Goal: Transaction & Acquisition: Purchase product/service

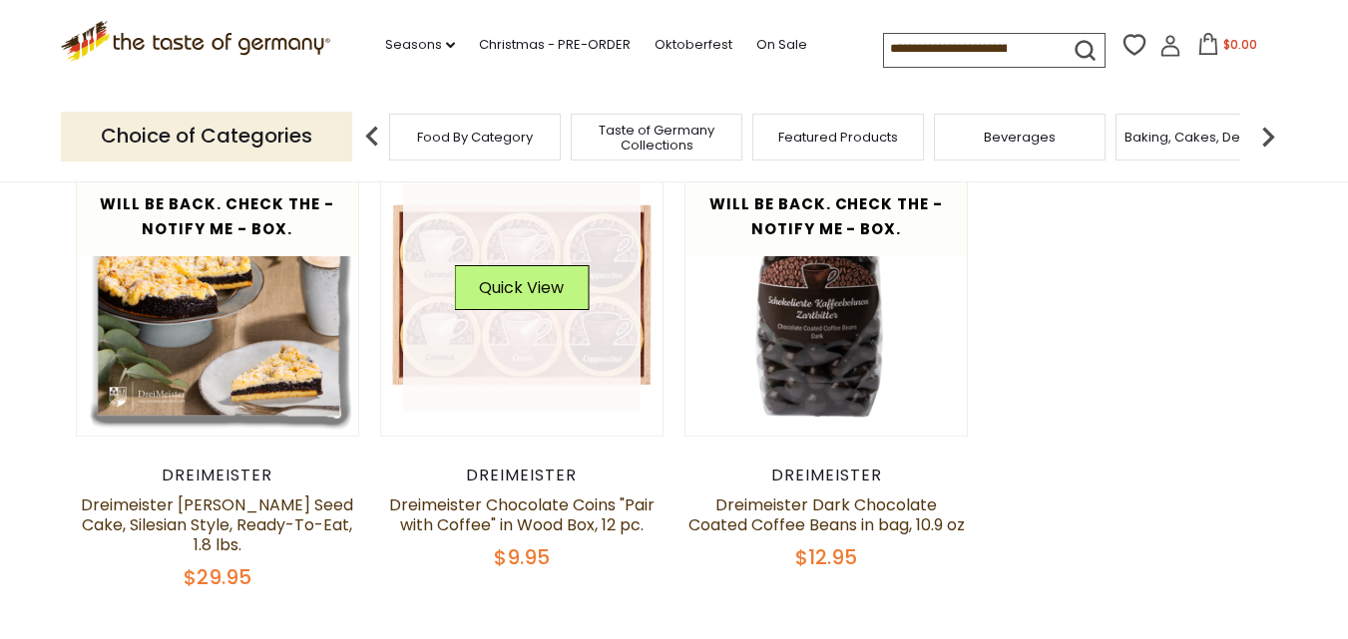
scroll to position [200, 0]
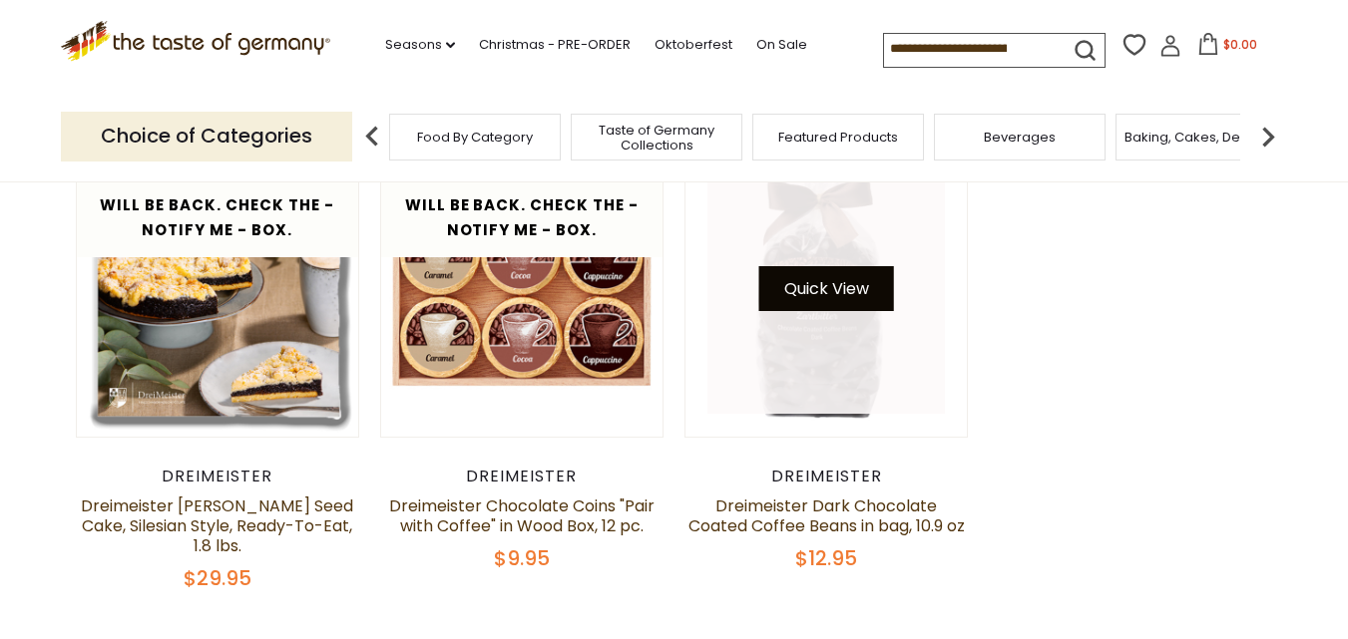
click at [835, 287] on button "Quick View" at bounding box center [826, 288] width 135 height 45
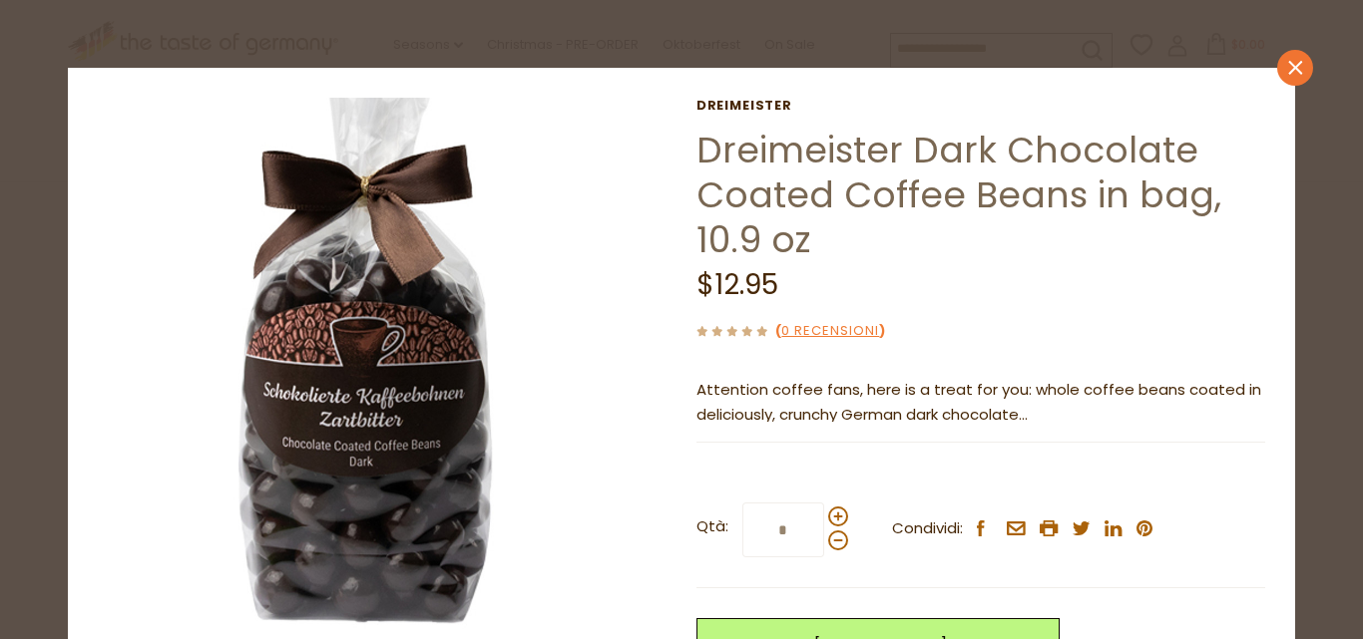
click at [1287, 68] on icon "close" at bounding box center [1294, 68] width 15 height 15
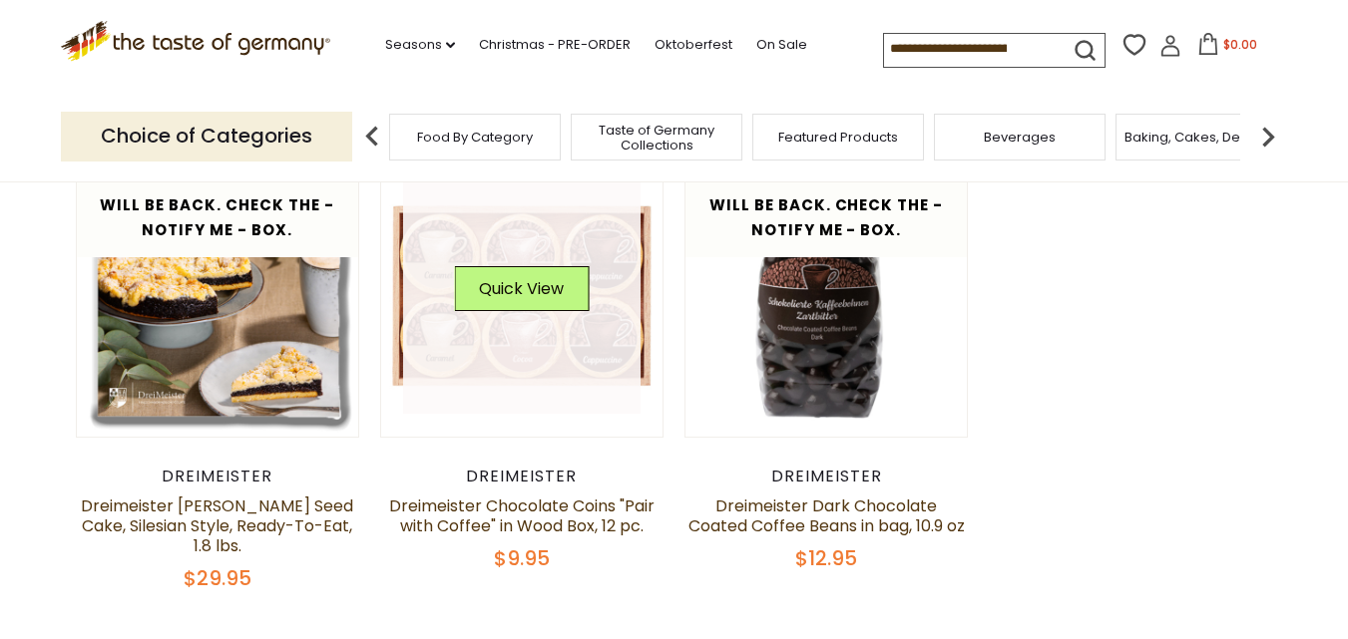
click at [524, 330] on link at bounding box center [521, 296] width 237 height 237
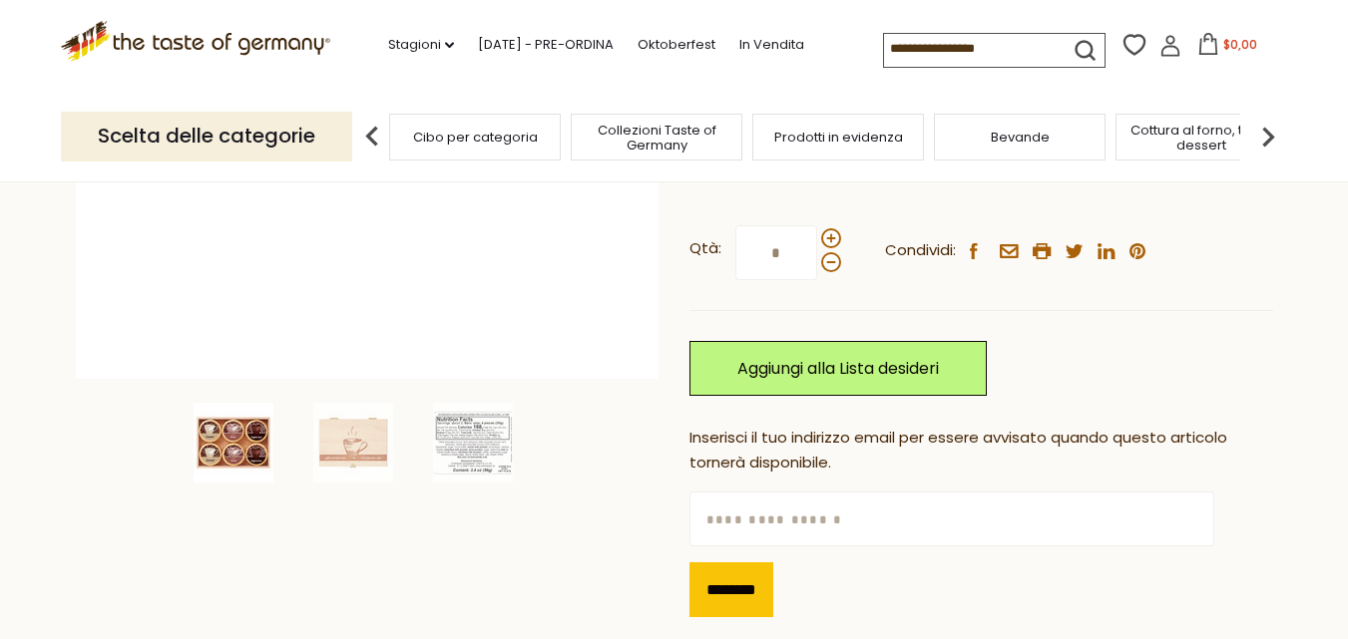
scroll to position [499, 0]
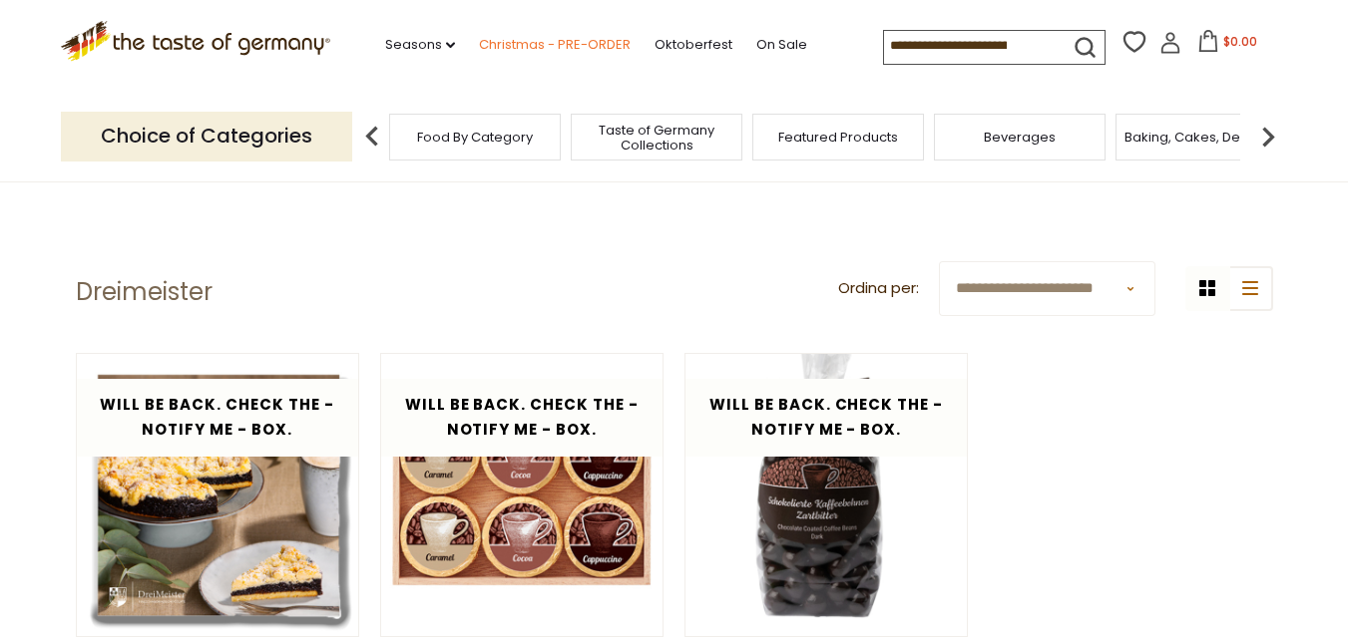
click at [523, 40] on link "Christmas - PRE-ORDER" at bounding box center [555, 45] width 152 height 22
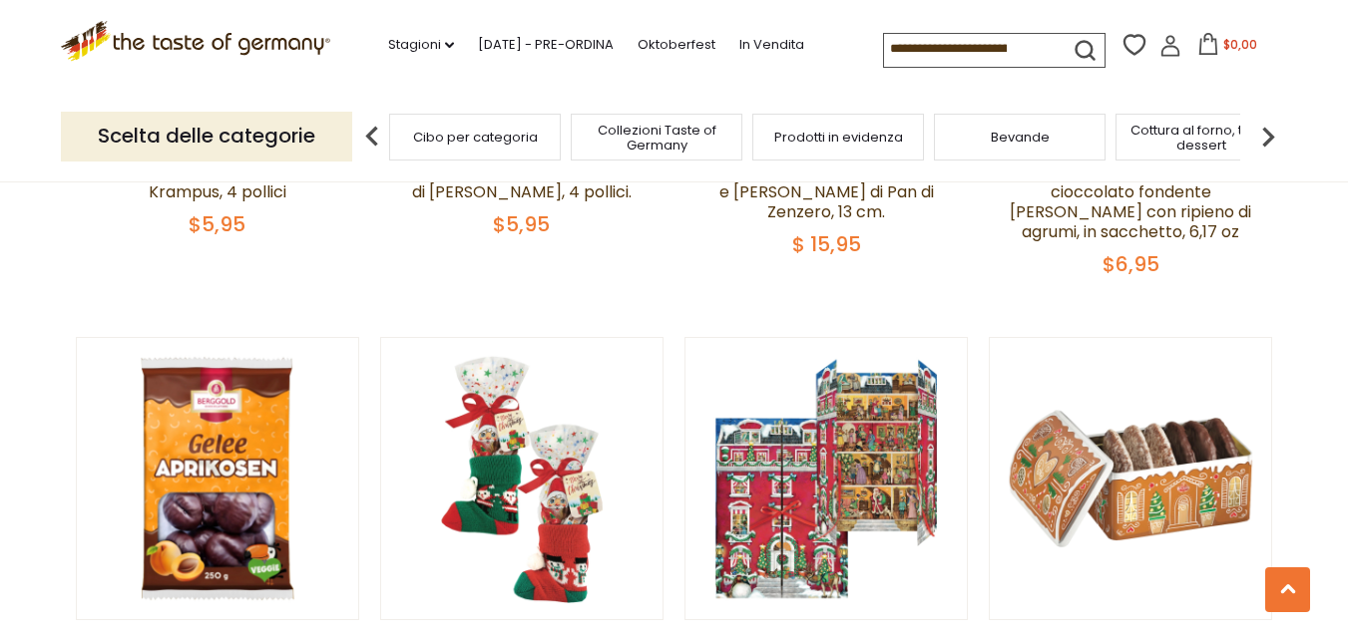
scroll to position [918, 0]
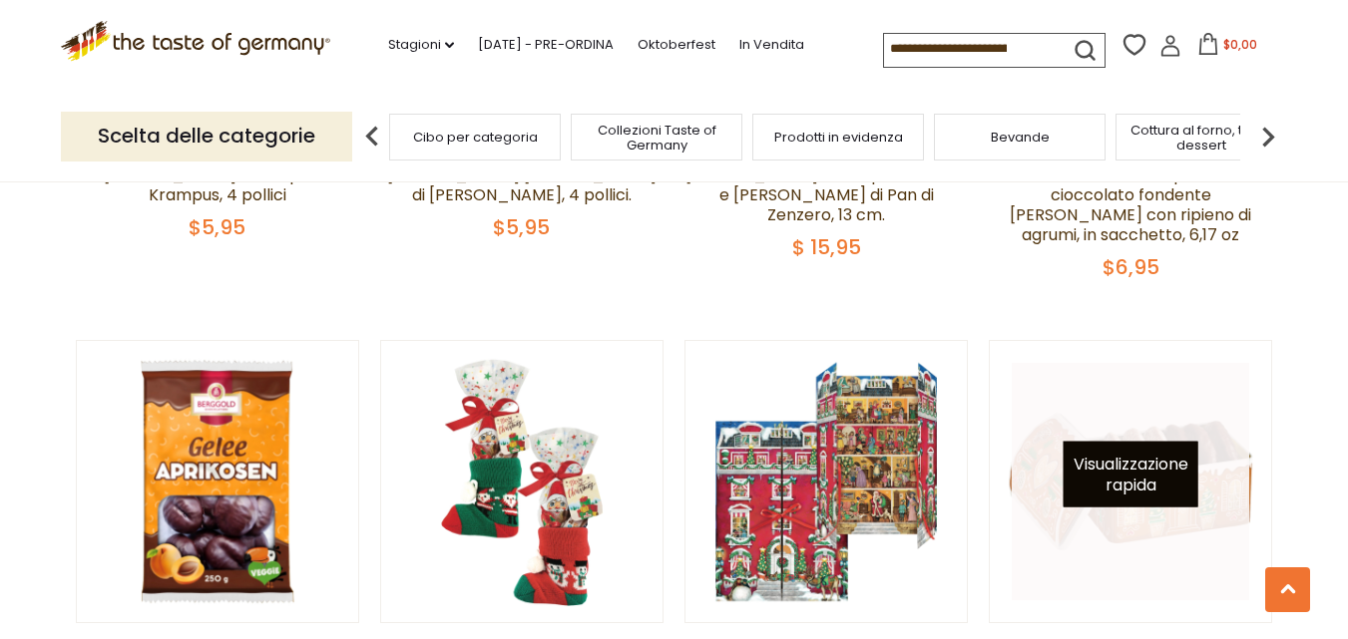
click at [1170, 469] on font "Visualizzazione rapida" at bounding box center [1130, 474] width 115 height 44
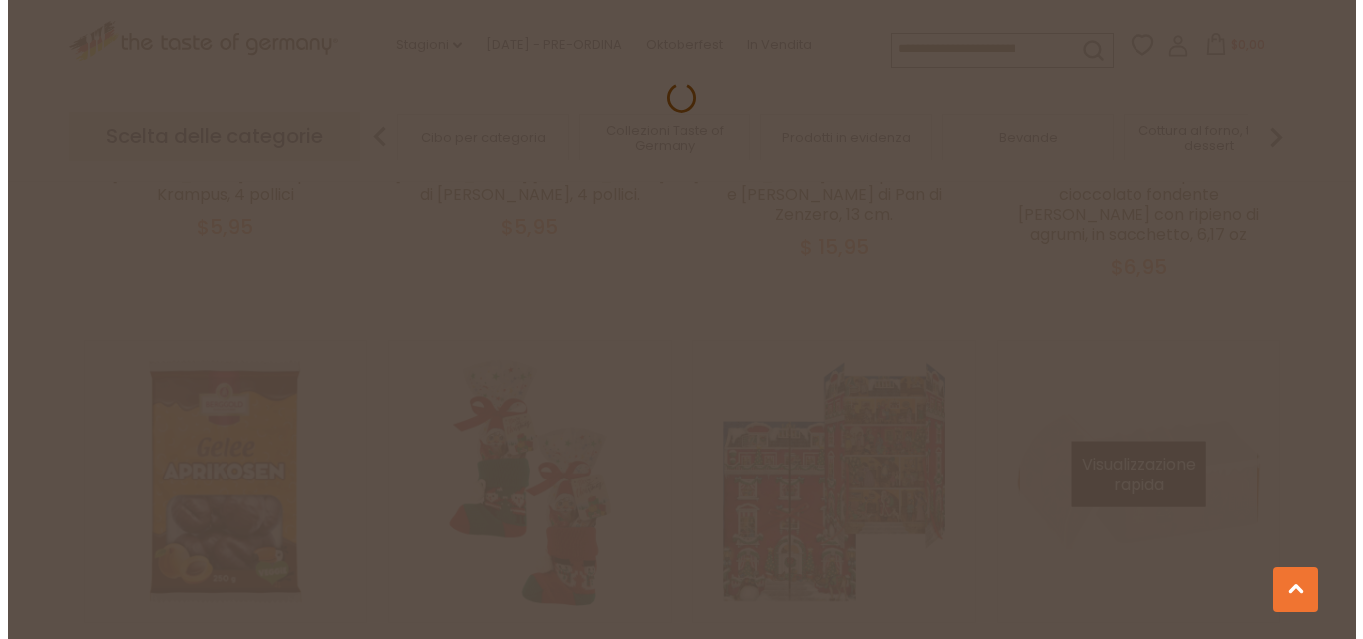
scroll to position [922, 0]
